Goal: Communication & Community: Answer question/provide support

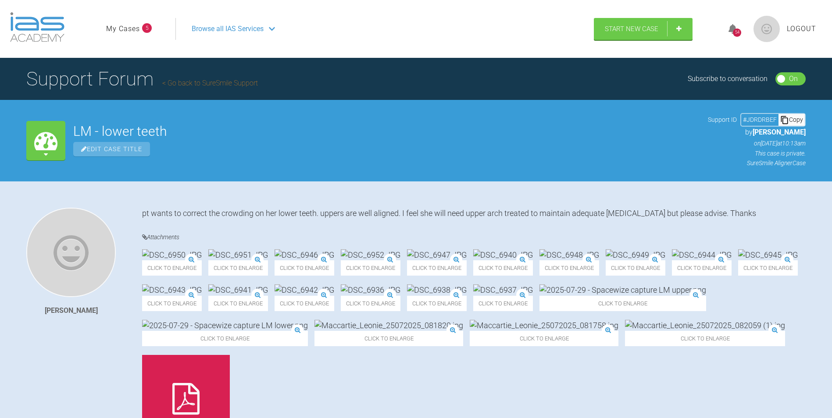
click at [125, 26] on link "My Cases" at bounding box center [123, 28] width 34 height 11
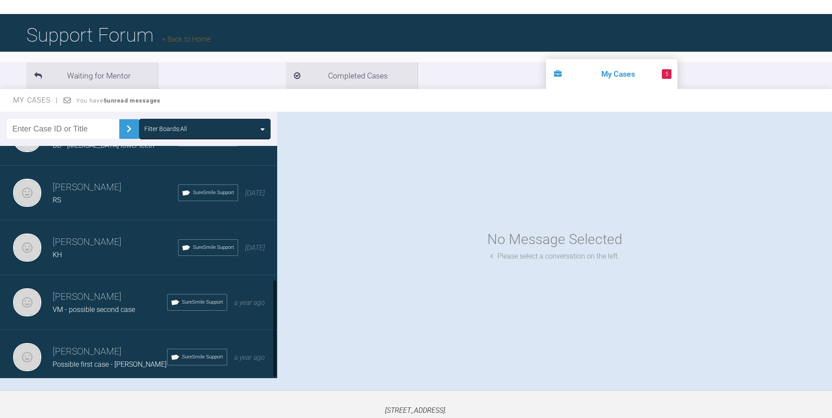
scroll to position [316, 0]
click at [114, 350] on h3 "[PERSON_NAME]" at bounding box center [110, 352] width 114 height 15
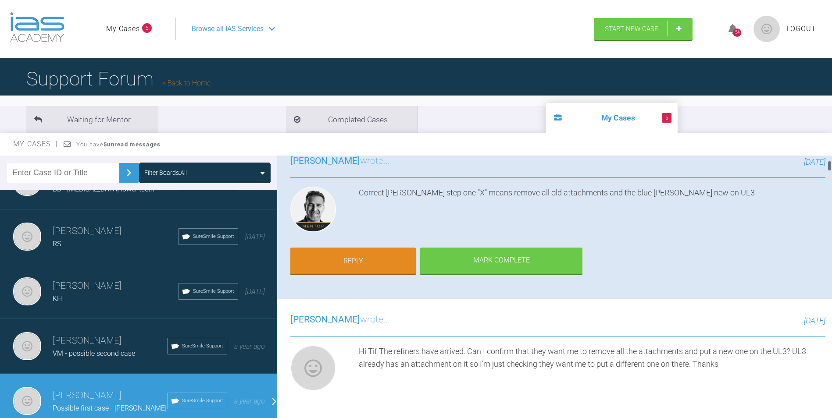
scroll to position [0, 0]
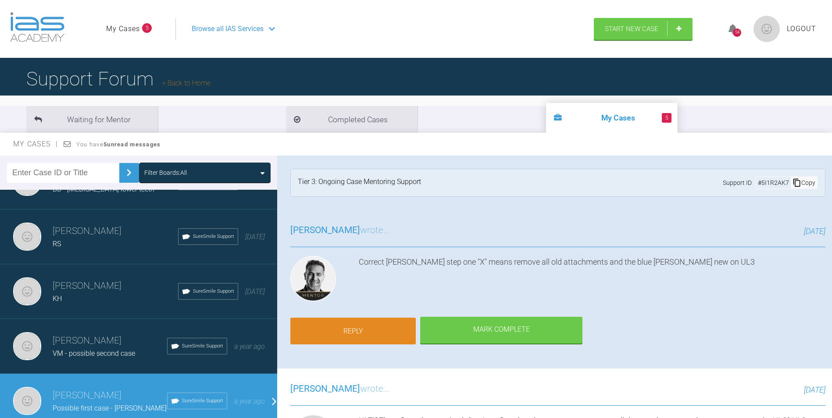
click at [353, 325] on link "Reply" at bounding box center [352, 331] width 125 height 27
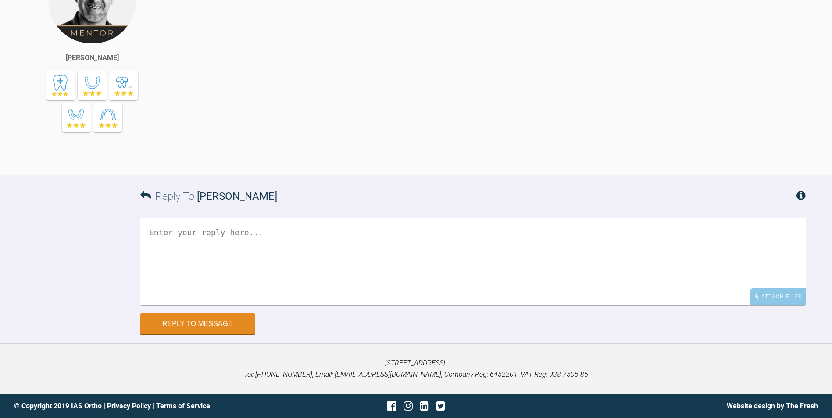
scroll to position [13680, 0]
click at [365, 253] on textarea at bounding box center [472, 262] width 665 height 88
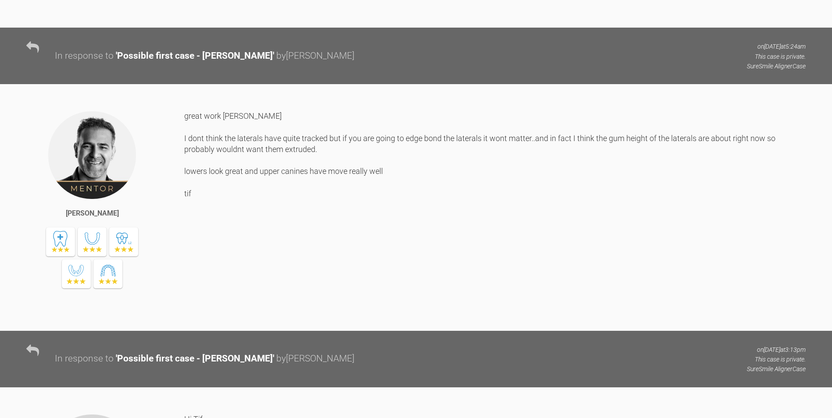
scroll to position [8987, 0]
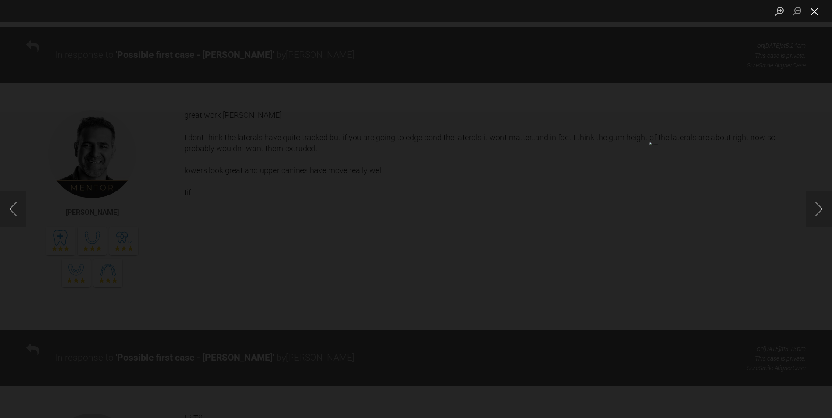
click at [810, 13] on button "Close lightbox" at bounding box center [815, 11] width 18 height 15
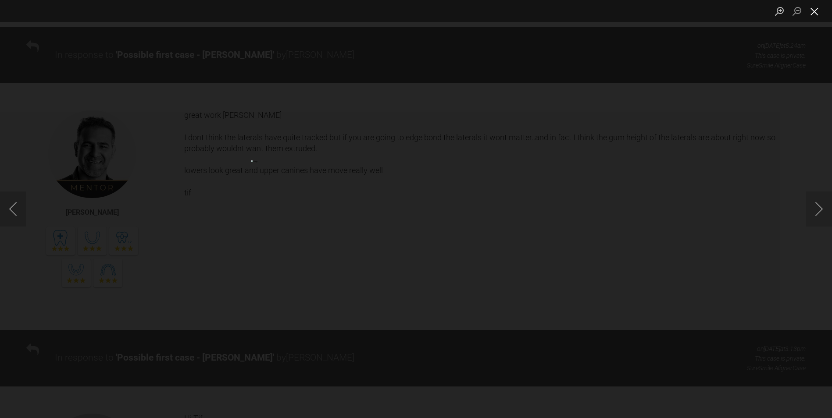
click at [817, 14] on button "Close lightbox" at bounding box center [815, 11] width 18 height 15
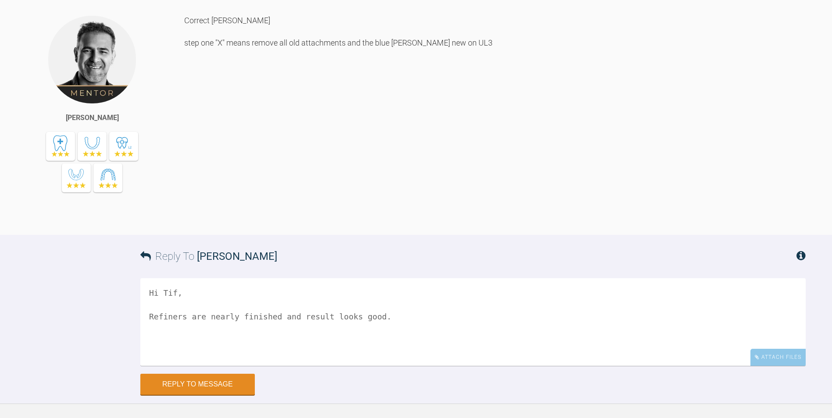
scroll to position [13680, 0]
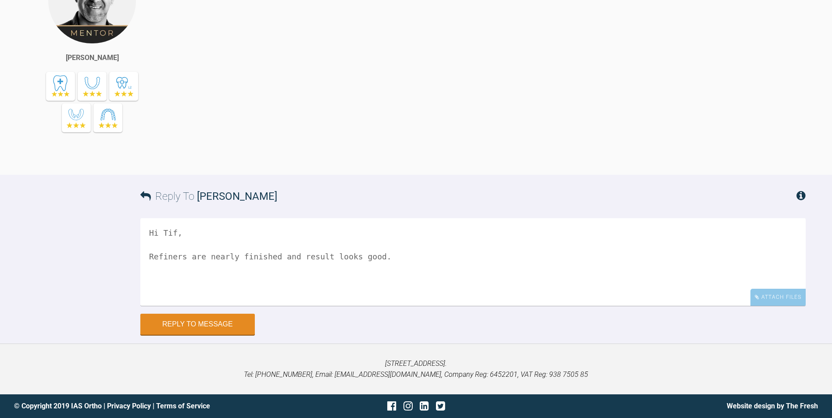
click at [374, 256] on textarea "Hi Tif, Refiners are nearly finished and result looks good." at bounding box center [472, 262] width 665 height 88
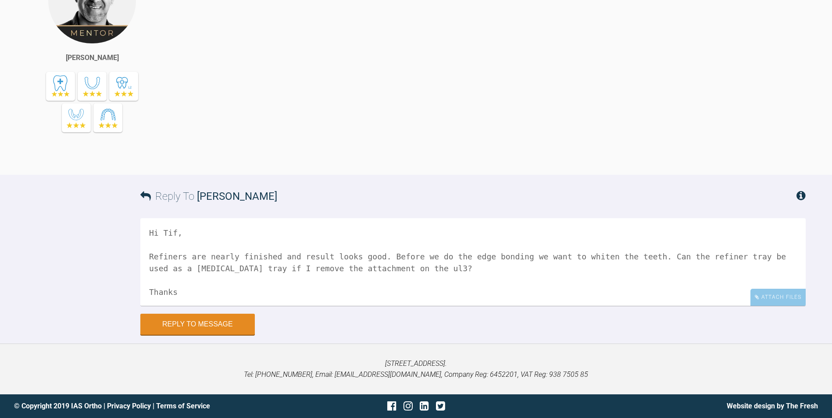
click at [387, 268] on textarea "Hi Tif, Refiners are nearly finished and result looks good. Before we do the ed…" at bounding box center [472, 262] width 665 height 88
type textarea "Hi Tif, Refiners are nearly finished and result looks good. Before we do the ed…"
click at [778, 296] on div "Attach Files" at bounding box center [777, 297] width 55 height 17
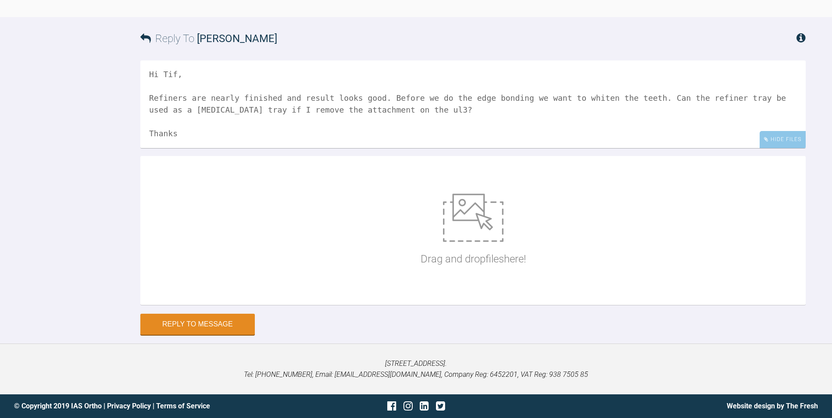
scroll to position [13838, 0]
click at [474, 226] on img at bounding box center [473, 218] width 61 height 48
type input "C:\fakepath\DSC_7288.JPG"
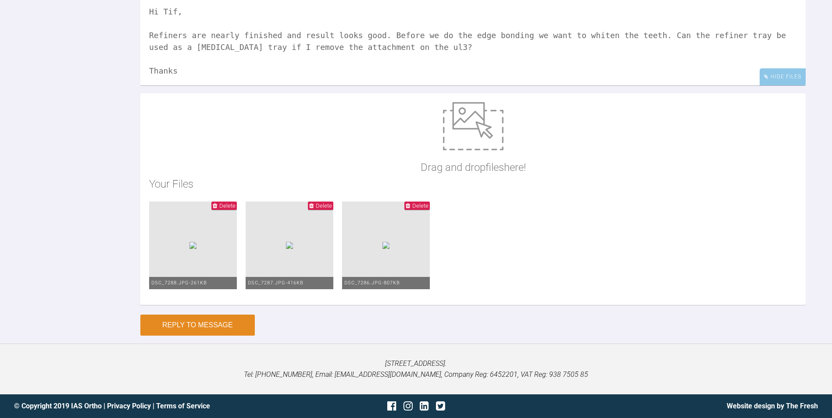
click at [183, 336] on button "Reply to Message" at bounding box center [197, 325] width 114 height 21
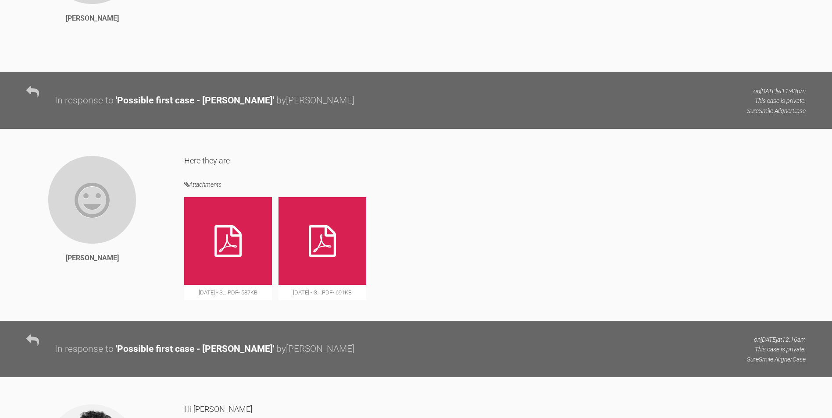
scroll to position [0, 0]
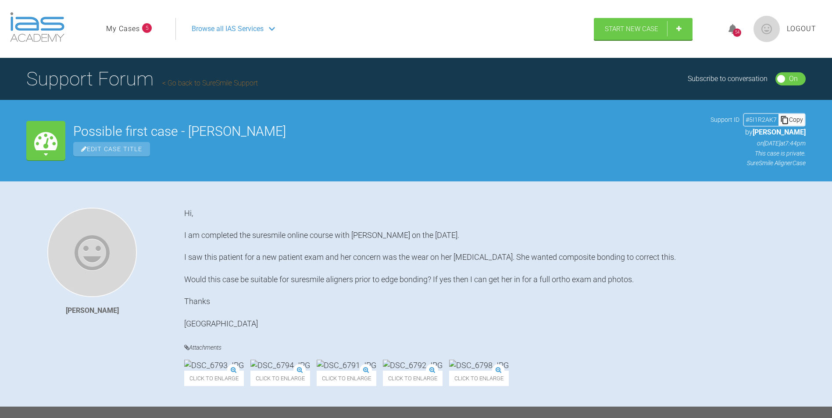
click at [801, 32] on span "Logout" at bounding box center [801, 28] width 29 height 11
